Goal: Use online tool/utility: Utilize a website feature to perform a specific function

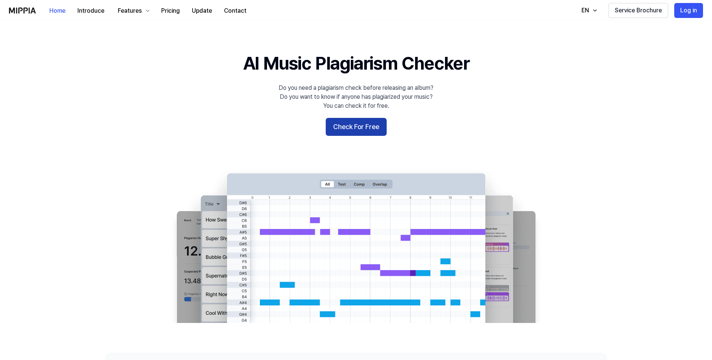
click at [361, 132] on button "Check For Free" at bounding box center [356, 127] width 61 height 18
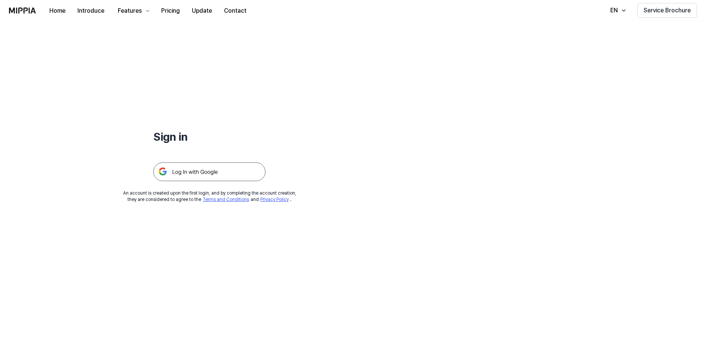
click at [181, 173] on img at bounding box center [209, 171] width 112 height 19
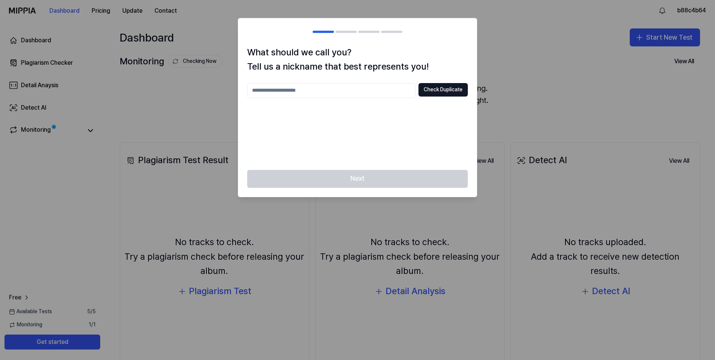
click at [575, 113] on div at bounding box center [357, 180] width 715 height 360
click at [307, 94] on input "text" at bounding box center [331, 90] width 168 height 15
click at [457, 87] on button "Check Duplicate" at bounding box center [443, 89] width 49 height 13
click at [332, 89] on input "**" at bounding box center [331, 90] width 168 height 15
type input "***"
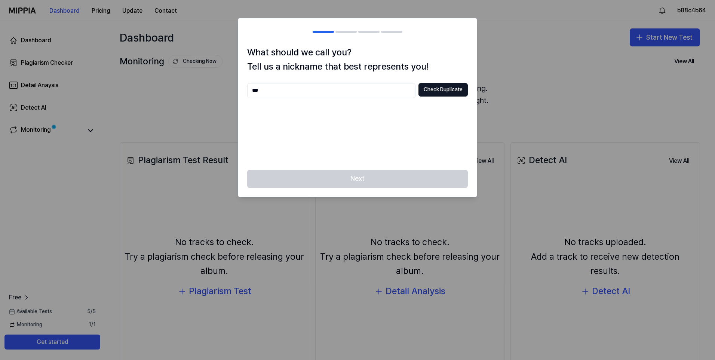
click at [454, 83] on div "*** Check Duplicate" at bounding box center [357, 90] width 221 height 15
drag, startPoint x: 454, startPoint y: 83, endPoint x: 451, endPoint y: 87, distance: 5.0
click at [452, 86] on button "Check Duplicate" at bounding box center [443, 89] width 49 height 13
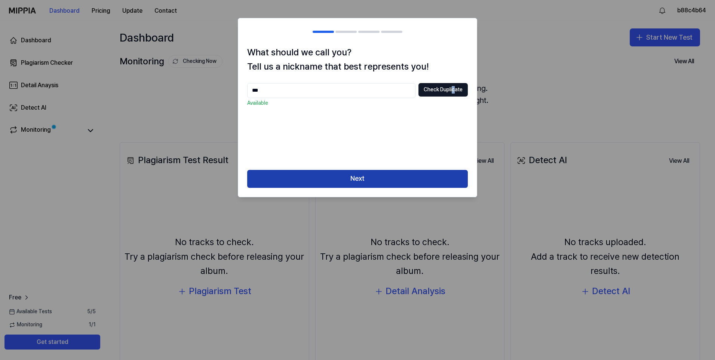
click at [320, 175] on button "Next" at bounding box center [357, 179] width 221 height 18
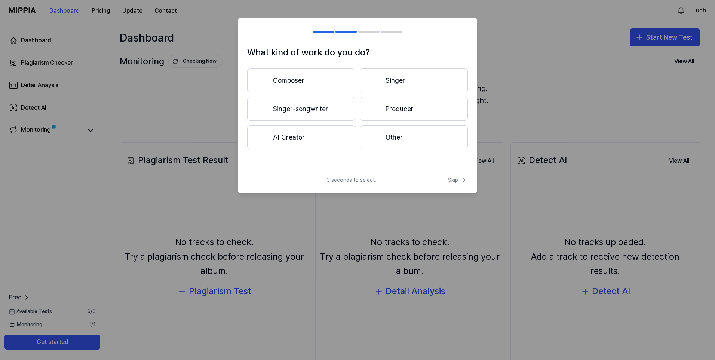
click at [319, 135] on button "AI Creator" at bounding box center [301, 137] width 108 height 24
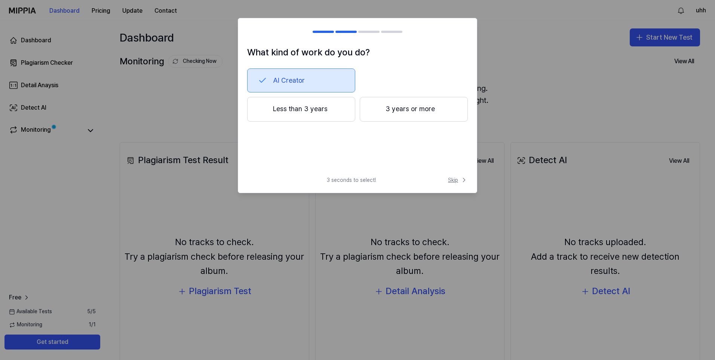
click at [458, 180] on span "Skip" at bounding box center [458, 179] width 20 height 7
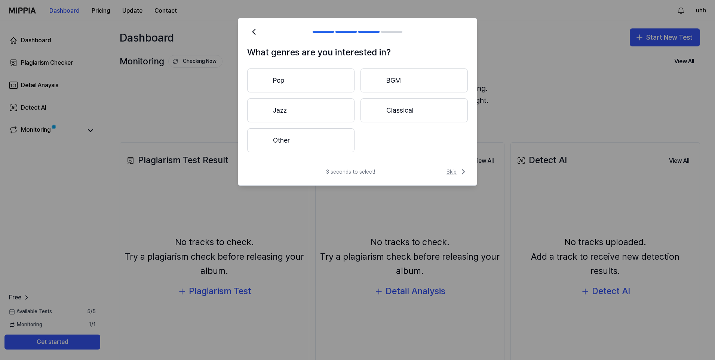
click at [455, 168] on span "Skip" at bounding box center [457, 171] width 21 height 9
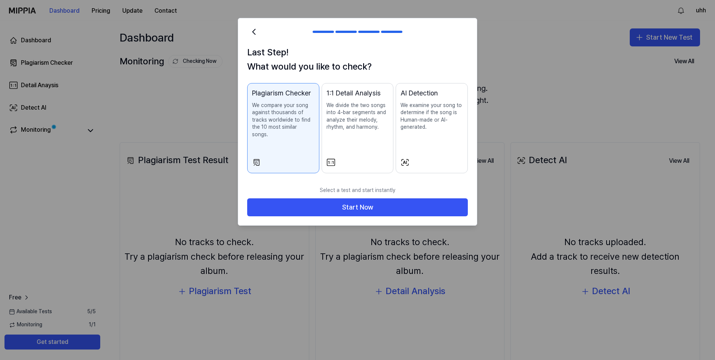
click at [447, 149] on button "AI Detection We examine your song to determine if the song is Human-made or AI-…" at bounding box center [432, 128] width 72 height 90
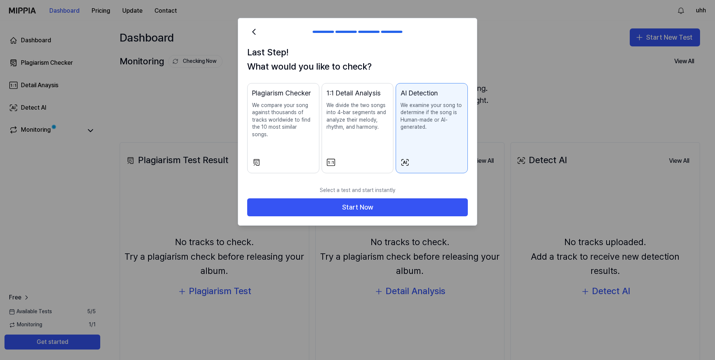
click at [299, 137] on div "Plagiarism Checker We compare your song against thousands of tracks worldwide t…" at bounding box center [283, 120] width 62 height 65
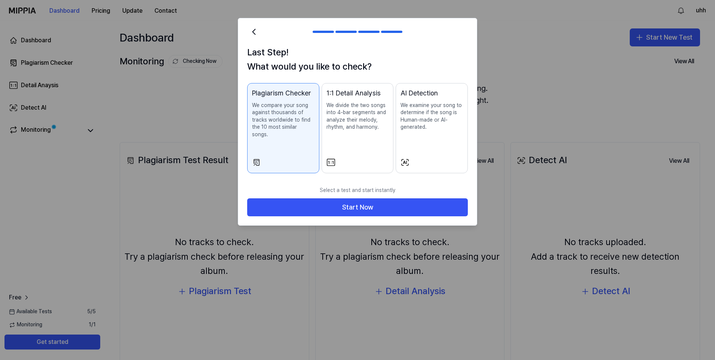
click at [435, 158] on div at bounding box center [432, 162] width 62 height 9
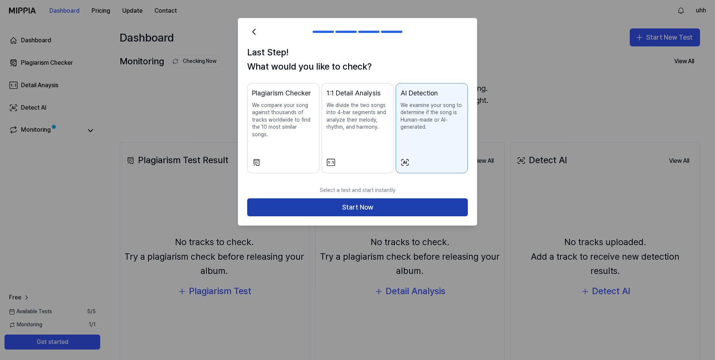
click at [413, 198] on button "Start Now" at bounding box center [357, 207] width 221 height 18
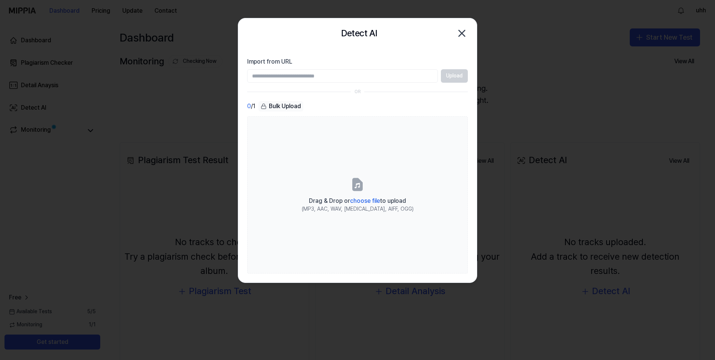
click at [379, 80] on input "Import from URL" at bounding box center [342, 75] width 191 height 13
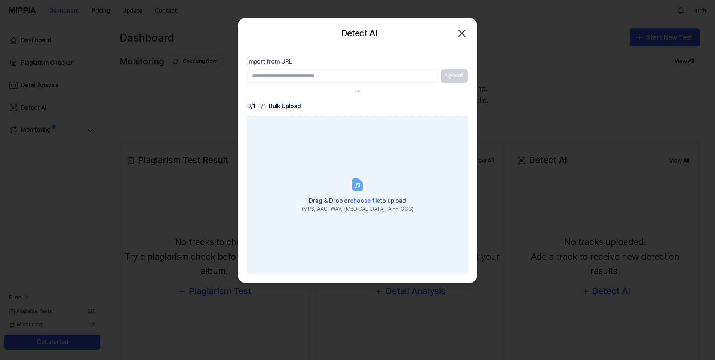
click at [366, 199] on span "choose file" at bounding box center [365, 200] width 30 height 7
click at [0, 0] on input "Drag & Drop or choose file to upload (MP3, AAC, WAV, [MEDICAL_DATA], AIFF, OGG)" at bounding box center [0, 0] width 0 height 0
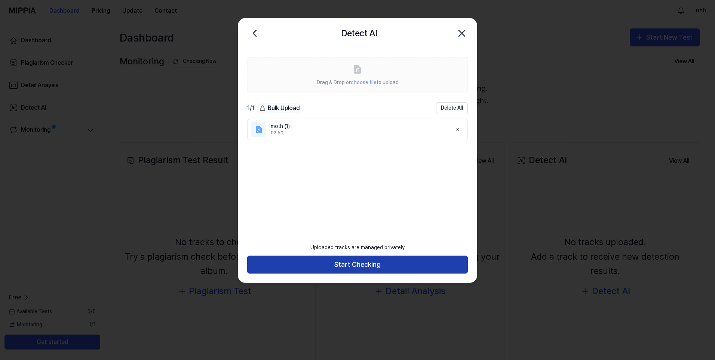
click at [359, 265] on button "Start Checking" at bounding box center [357, 265] width 221 height 18
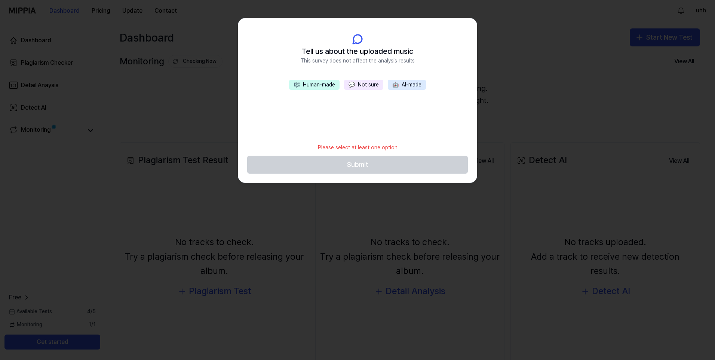
click at [320, 85] on button "🎼 Human-made" at bounding box center [314, 85] width 51 height 10
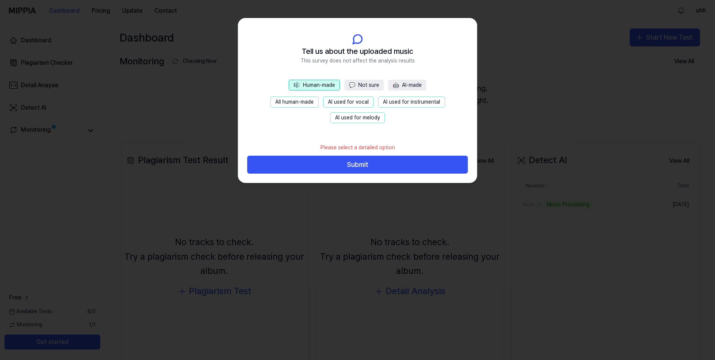
click at [395, 102] on button "AI used for instrumental" at bounding box center [411, 102] width 67 height 11
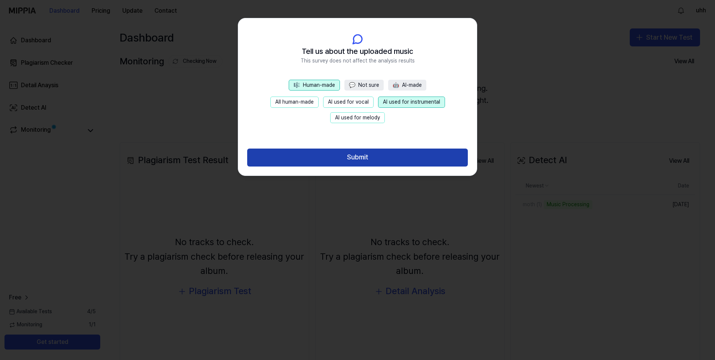
click at [385, 160] on button "Submit" at bounding box center [357, 158] width 221 height 18
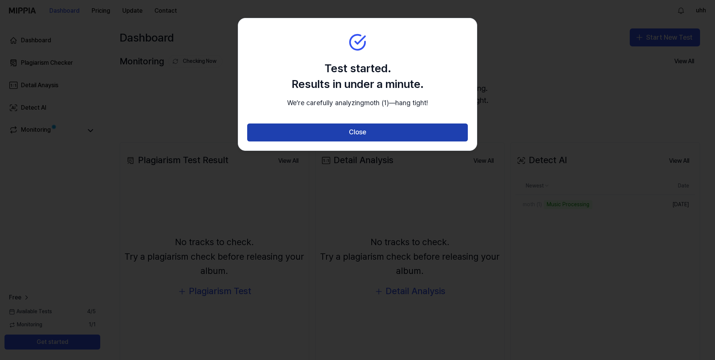
click at [393, 141] on button "Close" at bounding box center [357, 132] width 221 height 18
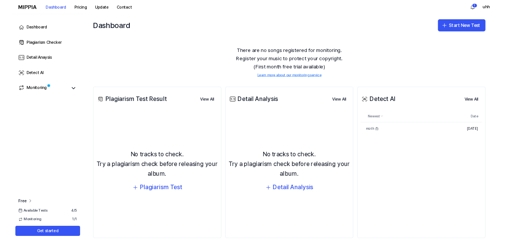
scroll to position [21, 0]
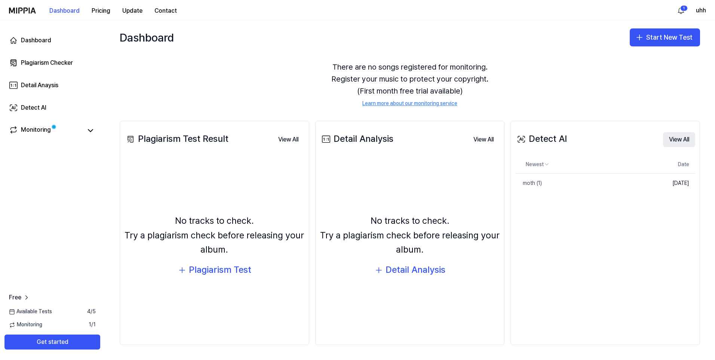
click at [676, 136] on button "View All" at bounding box center [679, 139] width 32 height 15
